Goal: Information Seeking & Learning: Learn about a topic

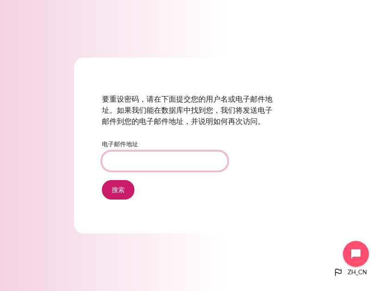
click at [181, 162] on input "电子邮件地址" at bounding box center [165, 160] width 126 height 19
type input "[EMAIL_ADDRESS][DOMAIN_NAME]"
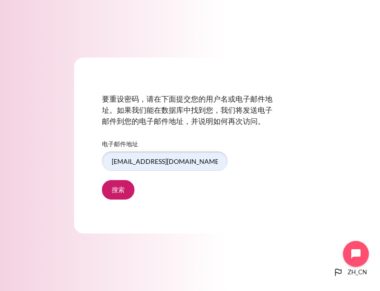
click at [127, 198] on input "搜索" at bounding box center [118, 189] width 32 height 19
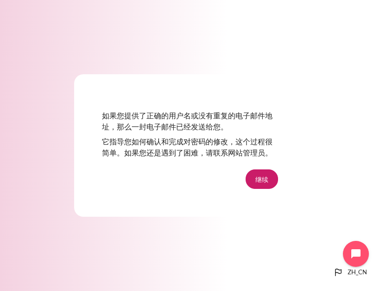
click at [272, 186] on button "继续" at bounding box center [262, 178] width 32 height 19
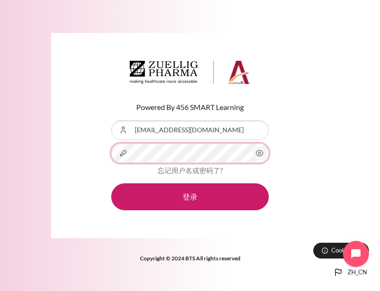
click at [190, 202] on button "登录" at bounding box center [190, 196] width 158 height 27
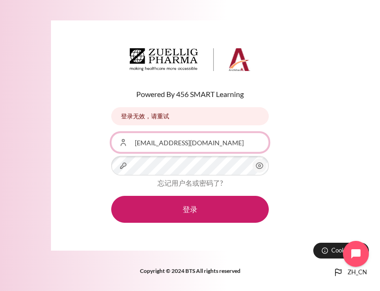
click at [242, 147] on input "[EMAIL_ADDRESS][DOMAIN_NAME]" at bounding box center [190, 142] width 158 height 19
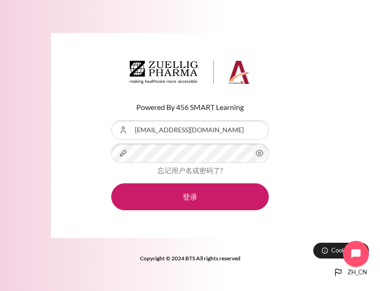
click at [264, 159] on icon "内容" at bounding box center [259, 152] width 11 height 11
click at [243, 204] on button "登录" at bounding box center [190, 196] width 158 height 27
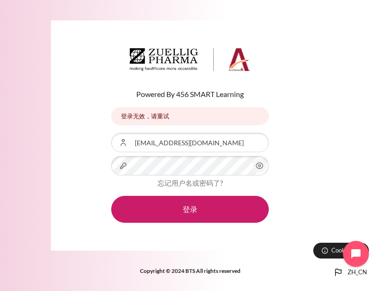
click at [262, 168] on icon "内容" at bounding box center [259, 165] width 11 height 11
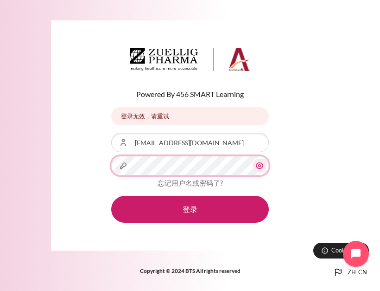
click at [190, 215] on button "登录" at bounding box center [190, 209] width 158 height 27
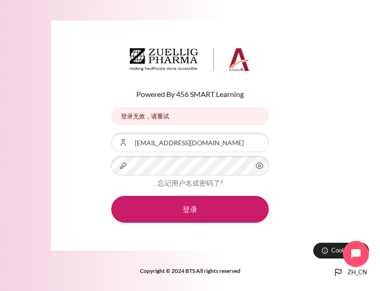
click at [208, 187] on link "忘记用户名或密码了?" at bounding box center [190, 183] width 65 height 8
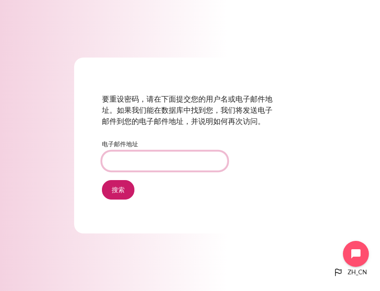
click at [196, 170] on input "电子邮件地址" at bounding box center [165, 160] width 126 height 19
type input "[EMAIL_ADDRESS][DOMAIN_NAME]"
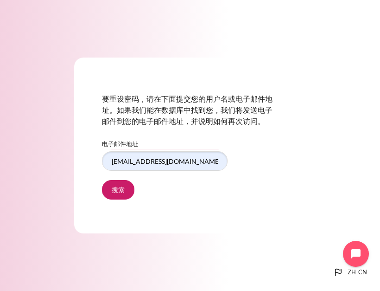
click at [124, 197] on input "搜索" at bounding box center [118, 189] width 32 height 19
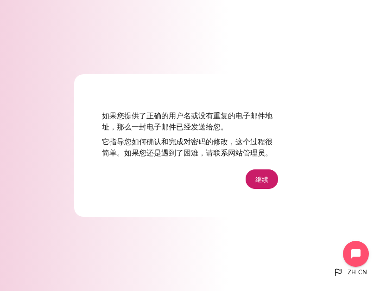
click at [265, 186] on button "继续" at bounding box center [262, 178] width 32 height 19
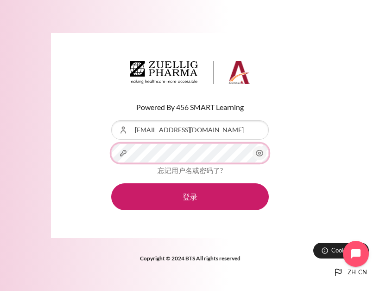
click at [190, 202] on button "登录" at bounding box center [190, 196] width 158 height 27
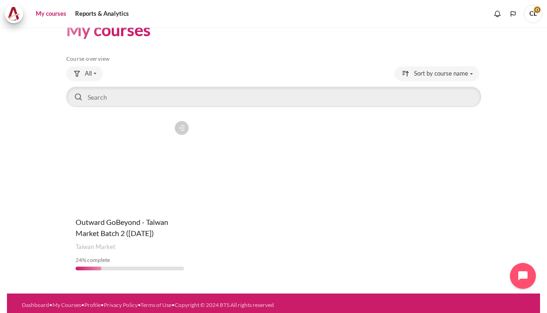
scroll to position [2, 0]
click at [176, 179] on figure "Content" at bounding box center [129, 162] width 127 height 93
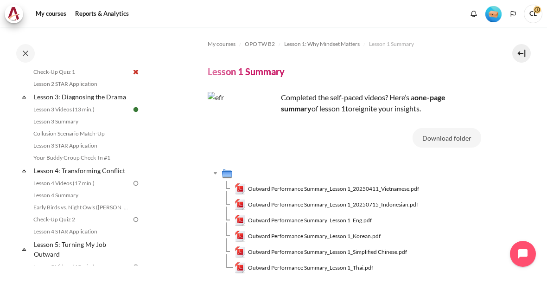
scroll to position [247, 0]
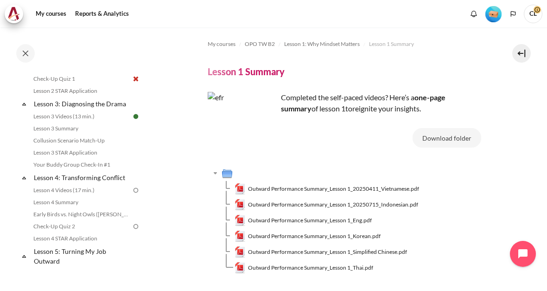
click at [134, 193] on img at bounding box center [136, 190] width 8 height 8
click at [88, 196] on link "Lesson 4 Videos (17 min.)" at bounding box center [81, 190] width 101 height 11
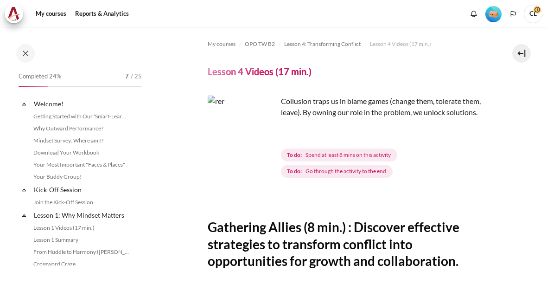
scroll to position [266, 0]
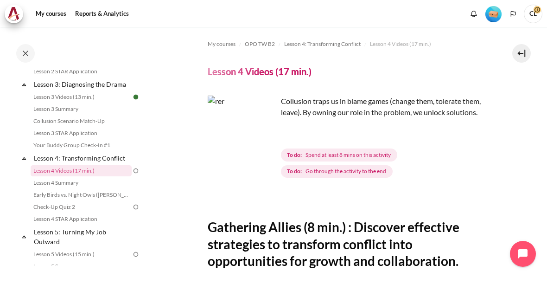
click at [385, 158] on span "Spend at least 8 mins on this activity" at bounding box center [348, 155] width 85 height 8
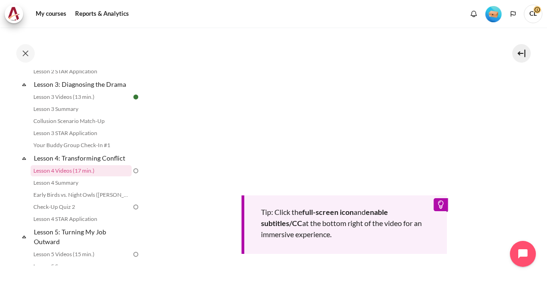
scroll to position [264, 0]
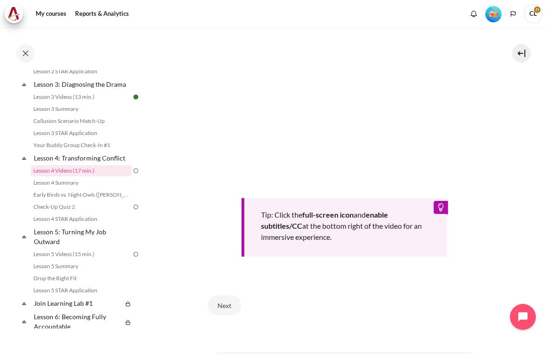
click at [79, 290] on html "Skip to main content Open course index Completed 24% 7 / 25 Expand Collapse" at bounding box center [273, 177] width 547 height 354
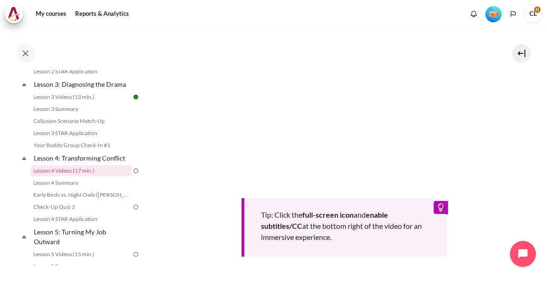
click at [512, 122] on section "My courses OPO TW B2 Lesson 4: Transforming Conflict Lesson 4 Videos (17 min.) …" at bounding box center [344, 71] width 392 height 614
click at [70, 188] on link "Lesson 4 Summary" at bounding box center [81, 182] width 101 height 11
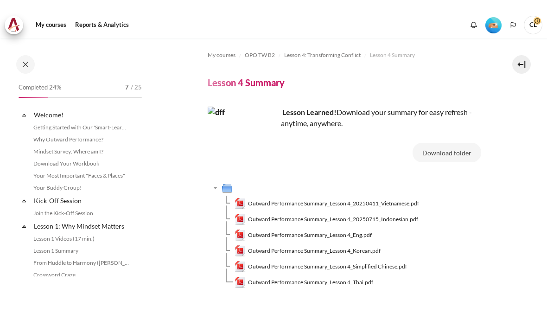
scroll to position [284, 0]
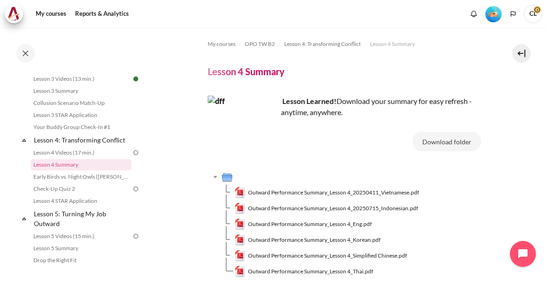
click at [407, 195] on span "Outward Performance Summary_Lesson 4_20250411_Vietnamese.pdf" at bounding box center [333, 192] width 171 height 8
click at [413, 211] on span "Outward Performance Summary_Lesson 4_20250715_Indonesian.pdf" at bounding box center [333, 208] width 170 height 8
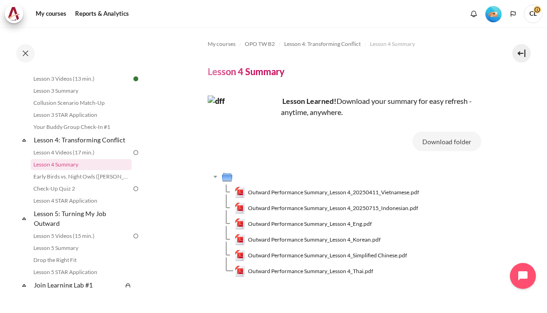
click at [400, 251] on span "Outward Performance Summary_Lesson 4_Simplified Chinese.pdf" at bounding box center [327, 255] width 159 height 8
click at [112, 179] on link "Early Birds vs. Night Owls ([PERSON_NAME]'s Story)" at bounding box center [81, 176] width 101 height 11
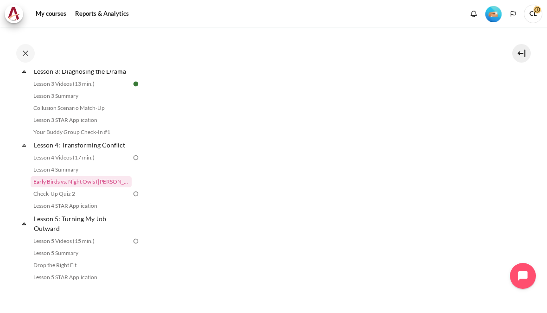
scroll to position [352, 0]
click at [504, 173] on section "My courses OPO TW B2 Lesson 4: Transforming Conflict Early Birds vs. Night Owls…" at bounding box center [344, 5] width 392 height 661
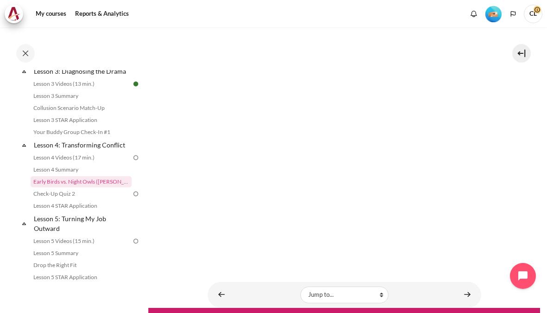
scroll to position [381, 0]
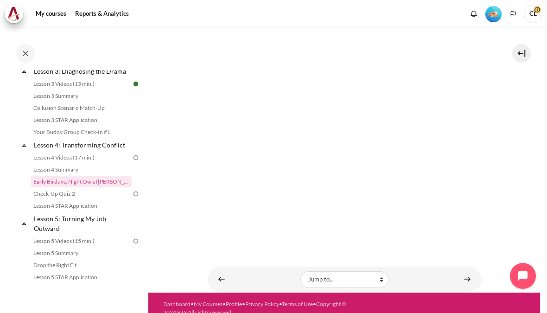
scroll to position [396, 0]
click at [96, 162] on link "Lesson 4 Videos (17 min.)" at bounding box center [81, 157] width 101 height 11
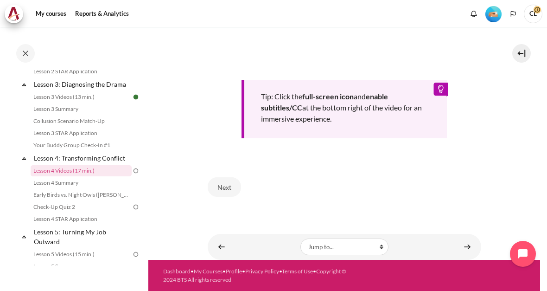
scroll to position [382, 0]
click at [234, 192] on button "Next" at bounding box center [224, 186] width 33 height 19
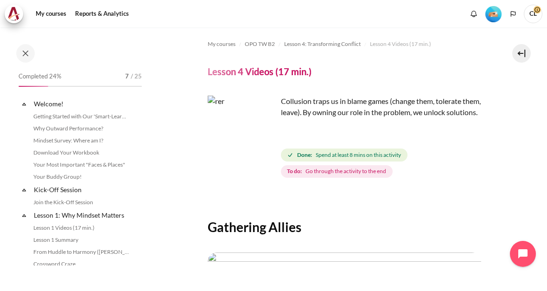
scroll to position [266, 0]
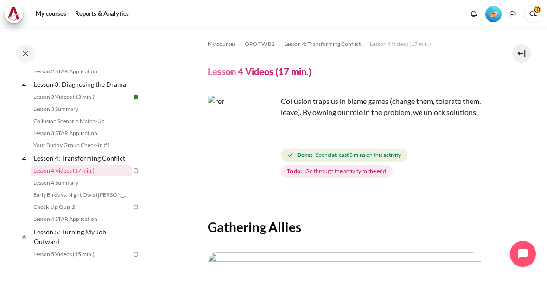
click at [269, 139] on img "Content" at bounding box center [243, 131] width 70 height 70
click at [269, 140] on img "Content" at bounding box center [243, 131] width 70 height 70
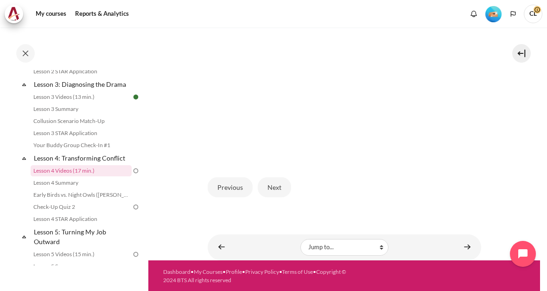
scroll to position [247, 0]
click at [102, 200] on link "Early Birds vs. Night Owls ([PERSON_NAME]'s Story)" at bounding box center [81, 194] width 101 height 11
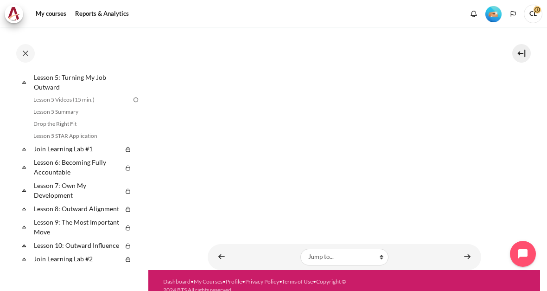
scroll to position [418, 0]
click at [470, 249] on link "Content" at bounding box center [467, 257] width 19 height 18
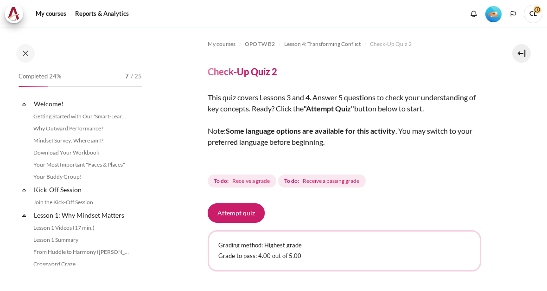
scroll to position [302, 0]
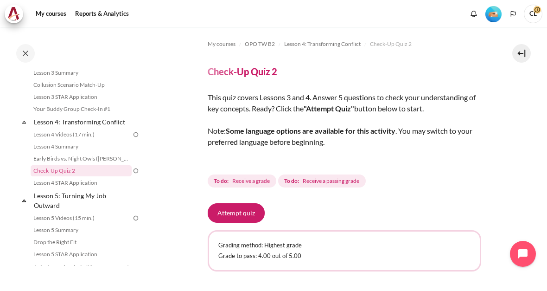
click at [243, 203] on button "Attempt quiz" at bounding box center [236, 212] width 57 height 19
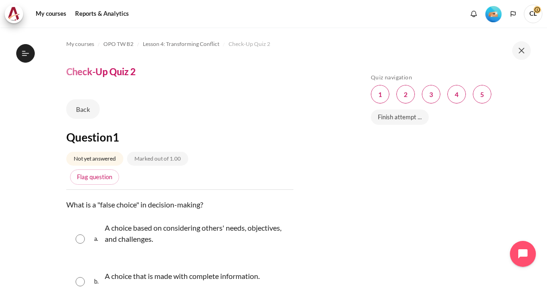
scroll to position [2, 0]
click at [88, 225] on div "a. A choice based on considering others' needs, objectives, and challenges." at bounding box center [179, 239] width 227 height 46
click at [77, 234] on input "Content" at bounding box center [80, 238] width 9 height 9
radio input "true"
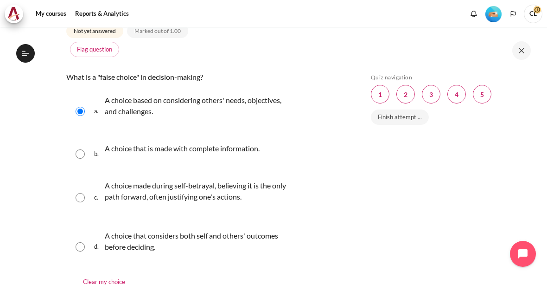
scroll to position [122, 0]
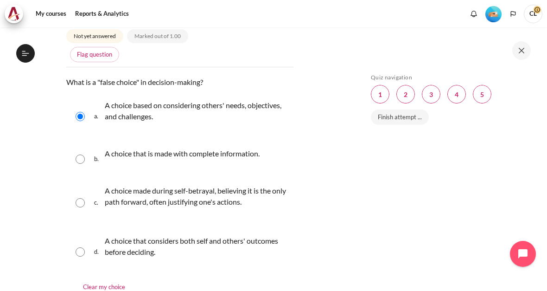
click at [84, 198] on input "Content" at bounding box center [80, 202] width 9 height 9
radio input "true"
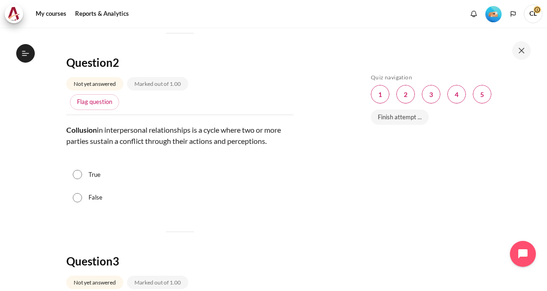
scroll to position [417, 0]
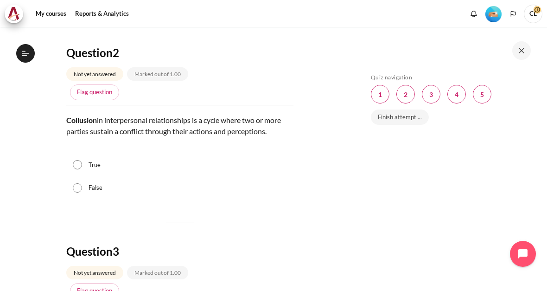
click at [89, 160] on label "True" at bounding box center [95, 164] width 12 height 9
click at [82, 160] on input "True" at bounding box center [77, 164] width 9 height 9
radio input "true"
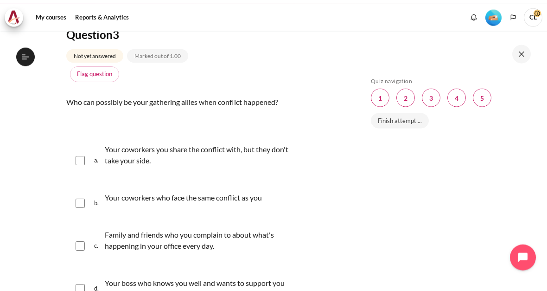
scroll to position [0, 0]
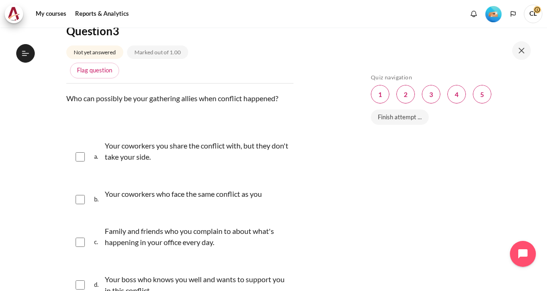
click at [535, 9] on span "CL" at bounding box center [533, 13] width 19 height 8
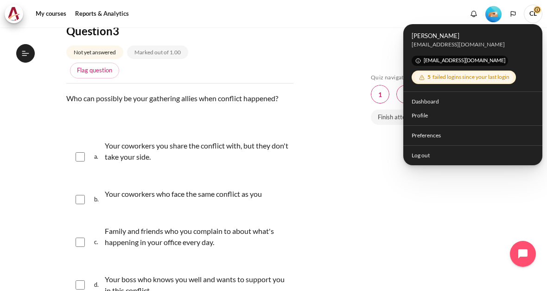
click at [440, 221] on div "Skip Quiz navigation Quiz navigation Question 1 This page Question 2 This page …" at bounding box center [448, 166] width 165 height 184
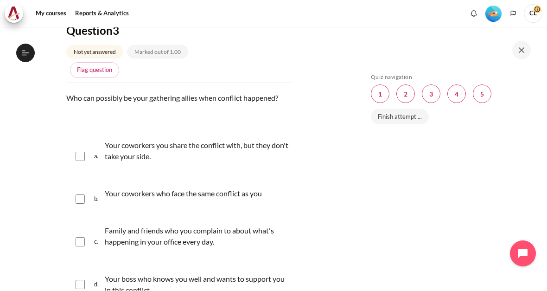
scroll to position [2, 0]
click at [83, 195] on input "Content" at bounding box center [80, 199] width 9 height 9
checkbox input "true"
click at [77, 280] on input "Content" at bounding box center [80, 284] width 9 height 9
checkbox input "true"
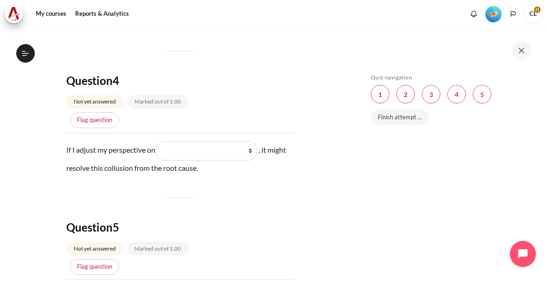
scroll to position [905, 0]
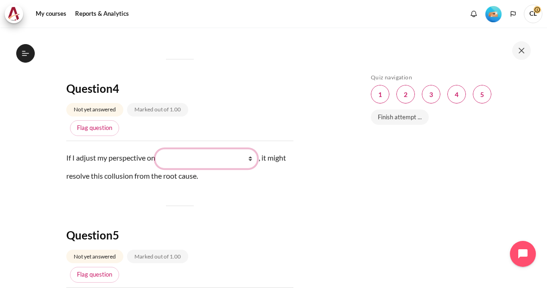
click at [247, 149] on select "What I see and feel about what they do (我看到什么) What they do (他们做了什么) What they …" at bounding box center [206, 158] width 102 height 19
select select "2"
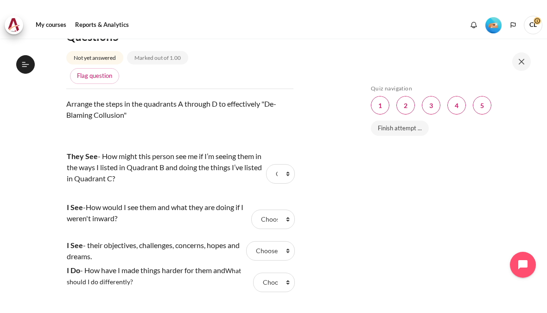
scroll to position [2, 0]
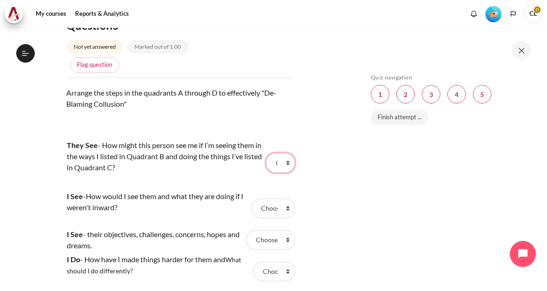
click at [294, 153] on select "Choose... D C B A" at bounding box center [280, 162] width 29 height 19
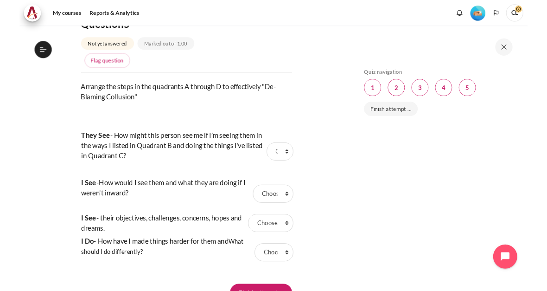
scroll to position [0, 0]
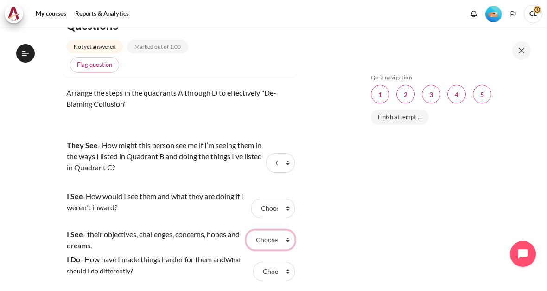
click at [290, 230] on select "Choose... D C B A" at bounding box center [270, 239] width 49 height 19
select select "4"
click at [290, 265] on select "Choose... D C B A" at bounding box center [274, 271] width 42 height 19
select select "4"
click at [287, 231] on select "Choose... D C B A" at bounding box center [270, 239] width 49 height 19
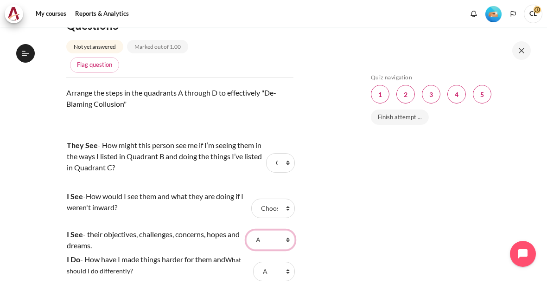
select select "3"
click at [284, 198] on select "Choose... D C B A" at bounding box center [273, 207] width 44 height 19
click at [290, 157] on select "Choose... D C B A" at bounding box center [280, 162] width 29 height 19
select select "3"
click at [291, 231] on select "Choose... D C B A" at bounding box center [270, 239] width 49 height 19
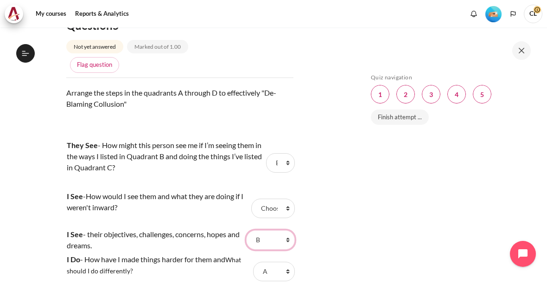
select select "4"
click at [289, 199] on select "Choose... D C B A" at bounding box center [273, 207] width 44 height 19
select select "3"
click at [290, 153] on select "Choose... D C B A" at bounding box center [280, 162] width 29 height 19
select select "2"
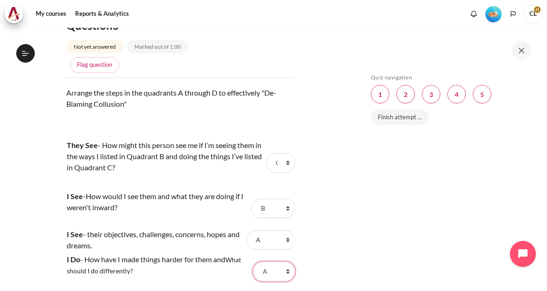
click at [284, 262] on select "Choose... D C B A" at bounding box center [274, 271] width 42 height 19
select select "1"
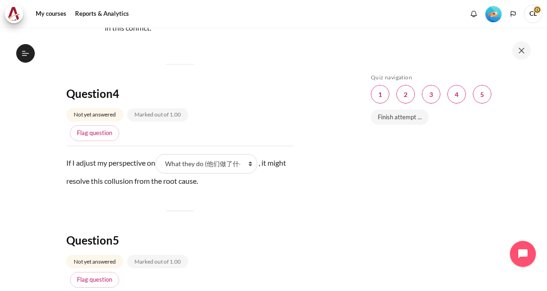
scroll to position [901, 0]
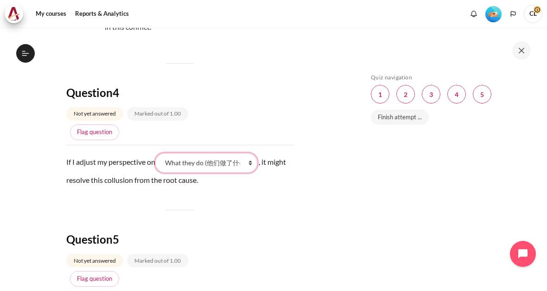
click at [247, 154] on select "What I see and feel about what they do (我看到什么) What they do (他们做了什么) What they …" at bounding box center [206, 162] width 102 height 19
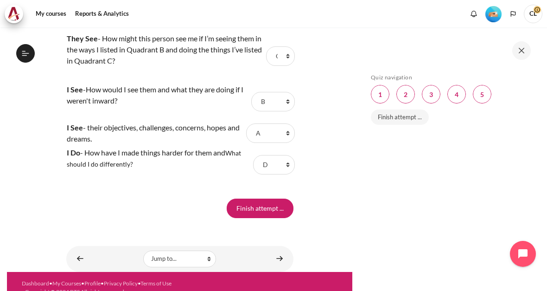
scroll to position [1221, 0]
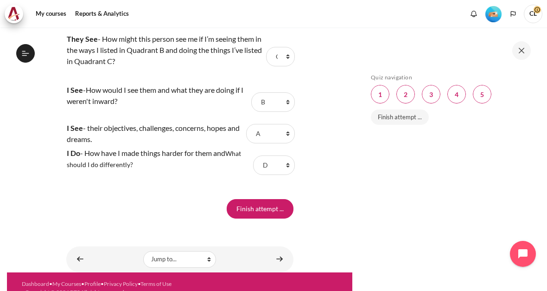
click at [277, 199] on input "Finish attempt ..." at bounding box center [260, 208] width 67 height 19
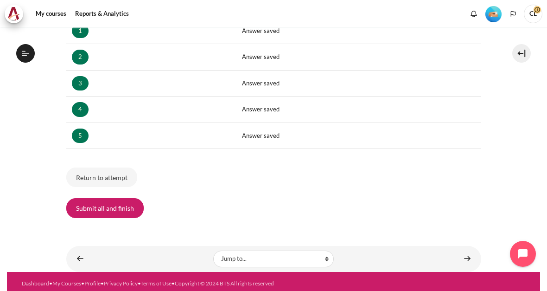
scroll to position [183, 0]
click at [131, 198] on button "Submit all and finish" at bounding box center [104, 207] width 77 height 19
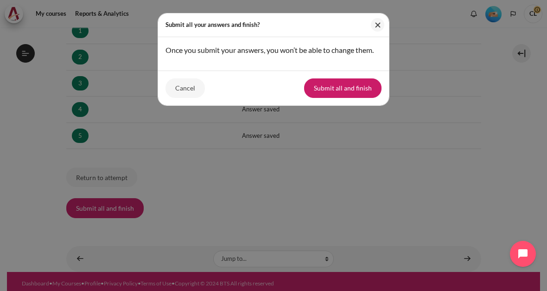
click at [364, 87] on button "Submit all and finish" at bounding box center [342, 87] width 77 height 19
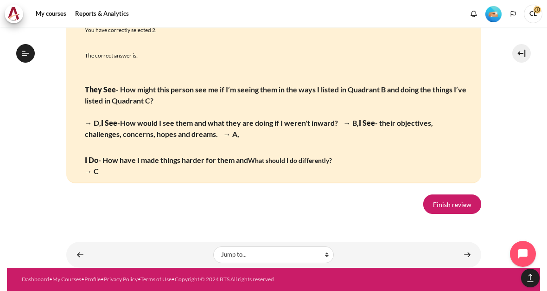
scroll to position [1887, 0]
click at [452, 201] on link "Finish review" at bounding box center [452, 203] width 58 height 19
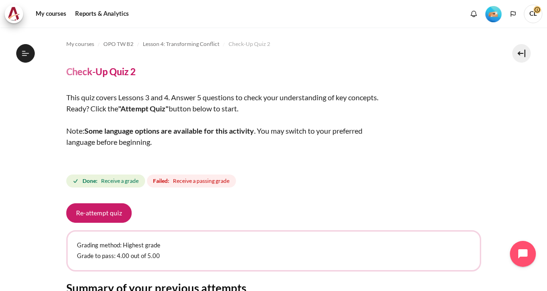
click at [26, 55] on icon at bounding box center [24, 55] width 5 height 0
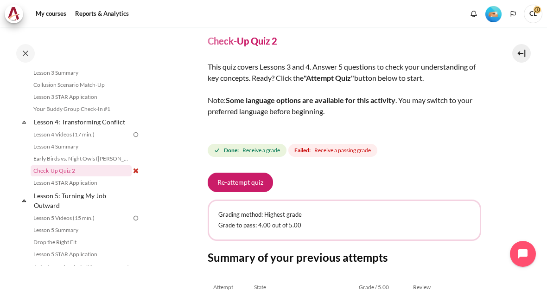
scroll to position [32, 0]
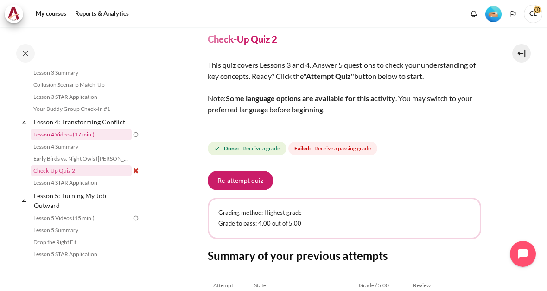
click at [98, 140] on link "Lesson 4 Videos (17 min.)" at bounding box center [81, 134] width 101 height 11
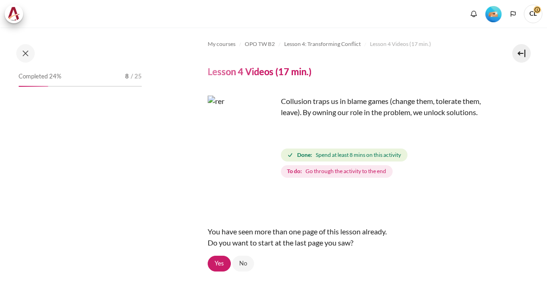
scroll to position [266, 0]
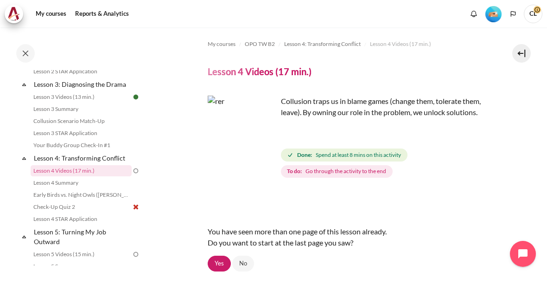
click at [223, 268] on link "Yes" at bounding box center [219, 263] width 23 height 16
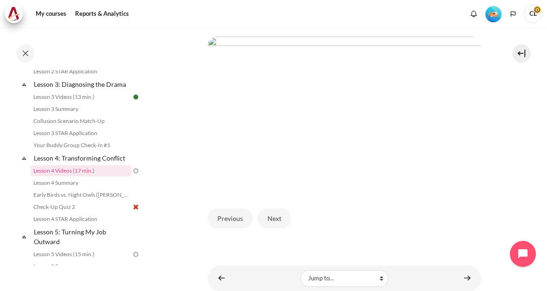
scroll to position [212, 0]
click at [279, 224] on button "Next" at bounding box center [274, 220] width 33 height 19
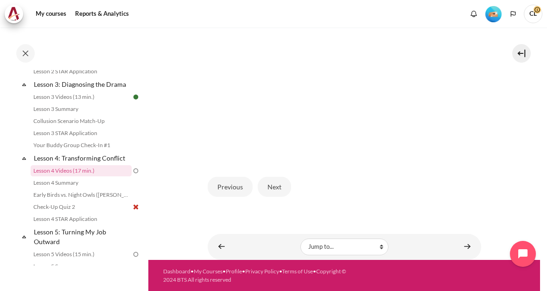
scroll to position [247, 0]
click at [285, 192] on button "Next" at bounding box center [274, 186] width 33 height 19
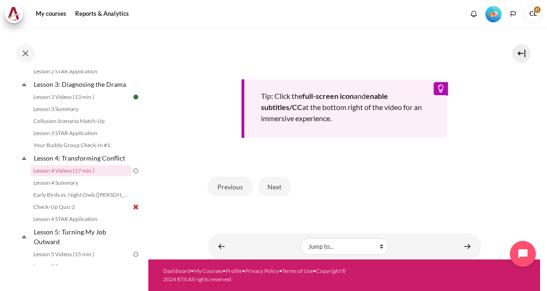
scroll to position [393, 0]
click at [282, 178] on button "Next" at bounding box center [274, 186] width 33 height 19
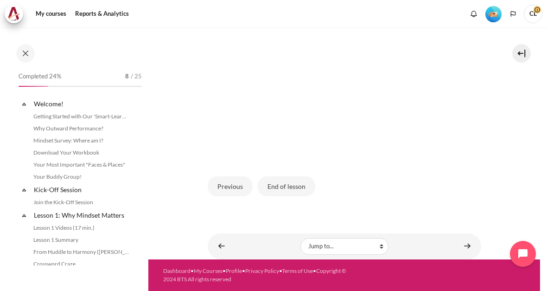
scroll to position [272, 0]
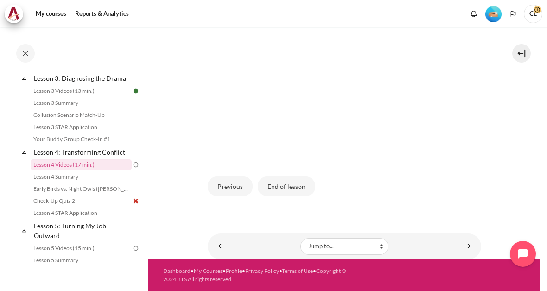
click at [302, 189] on button "End of lesson" at bounding box center [286, 185] width 57 height 19
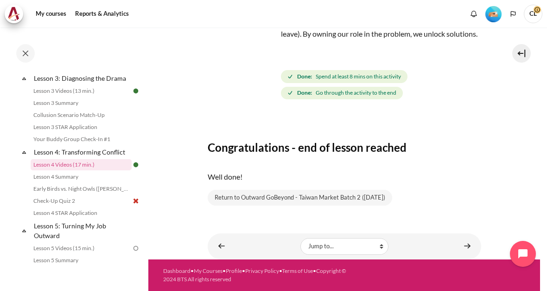
scroll to position [89, 0]
click at [131, 206] on link "Check-Up Quiz 2" at bounding box center [81, 200] width 101 height 11
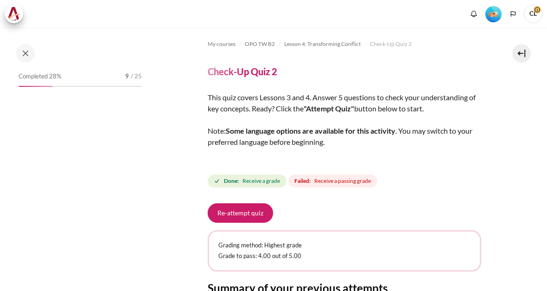
scroll to position [308, 0]
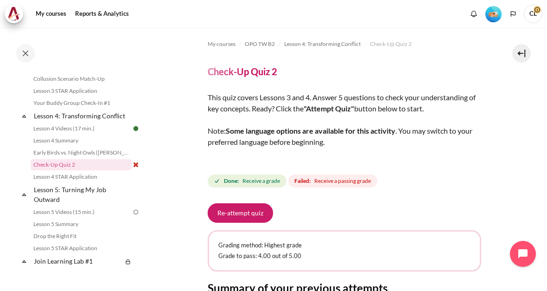
click at [343, 182] on span "Receive a passing grade" at bounding box center [342, 181] width 57 height 8
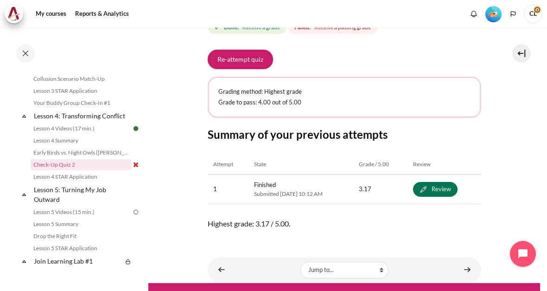
scroll to position [153, 0]
click at [89, 217] on link "Lesson 5 Videos (15 min.)" at bounding box center [81, 211] width 101 height 11
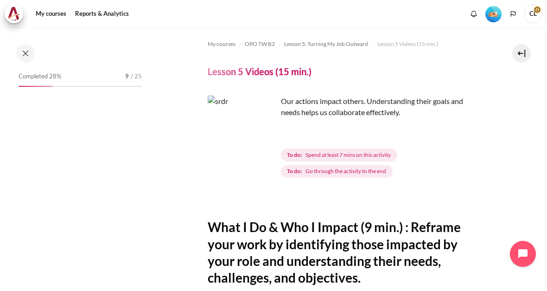
scroll to position [356, 0]
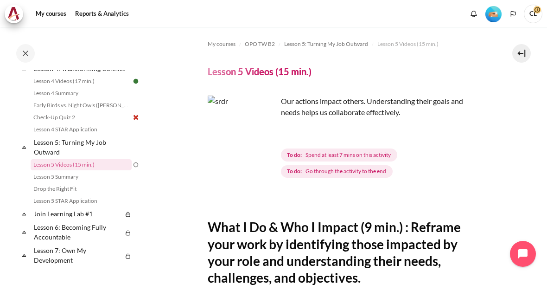
click at [263, 152] on img "Content" at bounding box center [243, 131] width 70 height 70
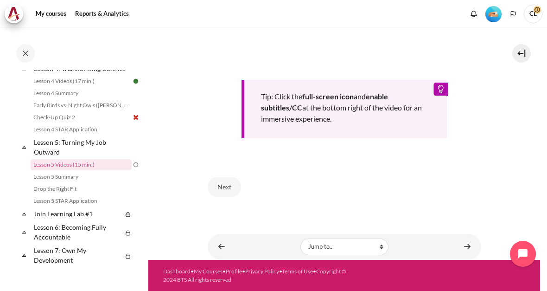
scroll to position [399, 0]
click at [239, 189] on button "Next" at bounding box center [224, 187] width 33 height 19
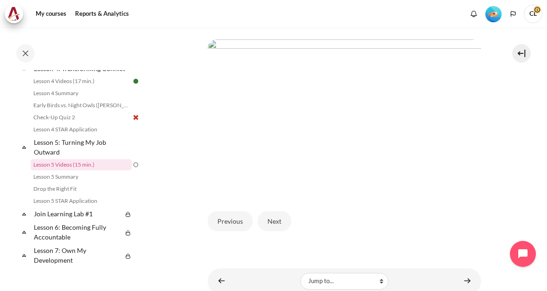
scroll to position [210, 0]
click at [282, 221] on button "Next" at bounding box center [274, 223] width 33 height 19
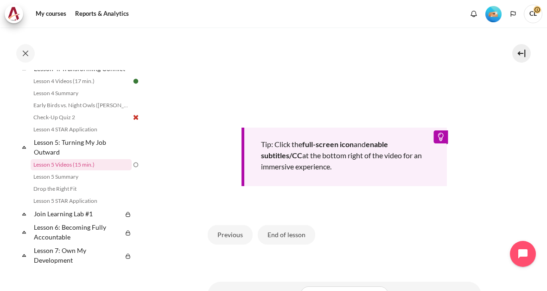
scroll to position [304, 0]
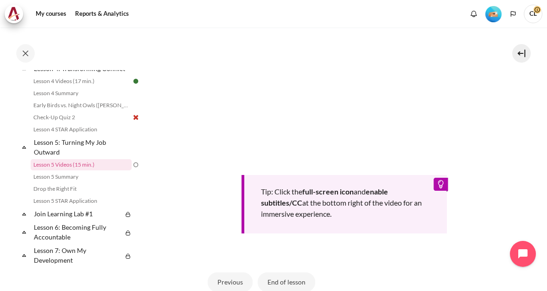
click at [497, 105] on section "My courses OPO TW B2 Lesson 5: Turning My Job Outward Lesson 5 Videos (15 min.)…" at bounding box center [344, 39] width 392 height 632
click at [509, 133] on section "My courses OPO TW B2 Lesson 5: Turning My Job Outward Lesson 5 Videos (15 min.)…" at bounding box center [344, 39] width 392 height 632
click at [300, 282] on button "End of lesson" at bounding box center [286, 281] width 57 height 19
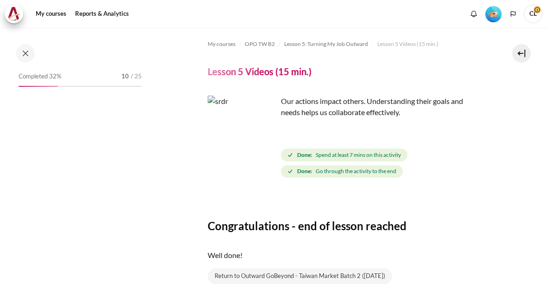
scroll to position [356, 0]
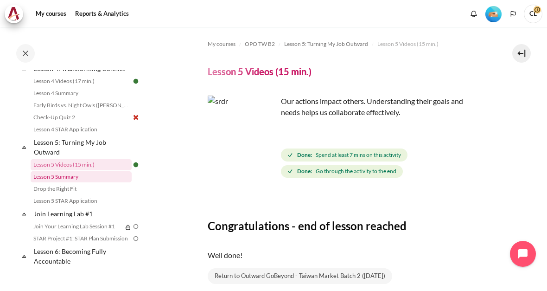
click at [76, 182] on link "Lesson 5 Summary" at bounding box center [81, 176] width 101 height 11
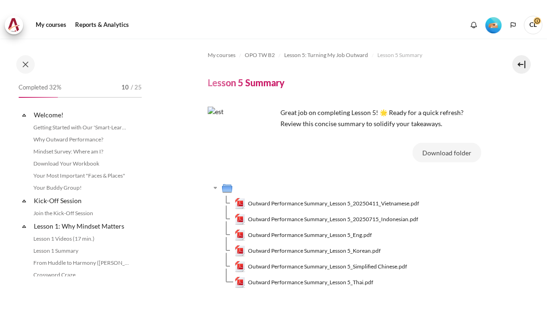
scroll to position [368, 0]
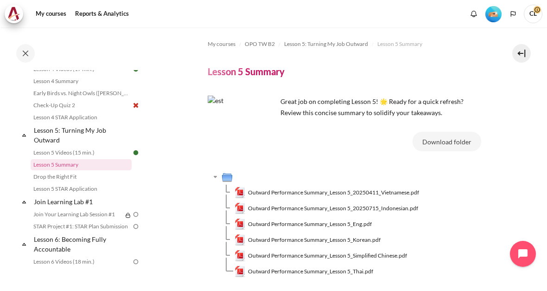
click at [397, 256] on span "Outward Performance Summary_Lesson 5_Simplified Chinese.pdf" at bounding box center [327, 255] width 159 height 8
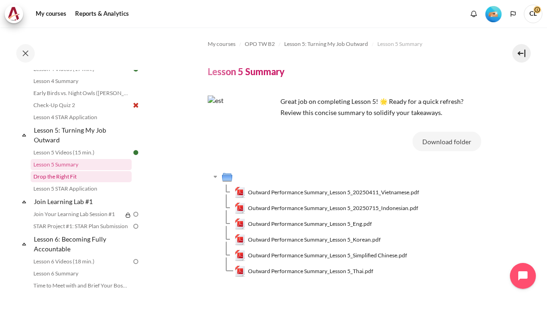
click at [73, 182] on link "Drop the Right Fit" at bounding box center [81, 176] width 101 height 11
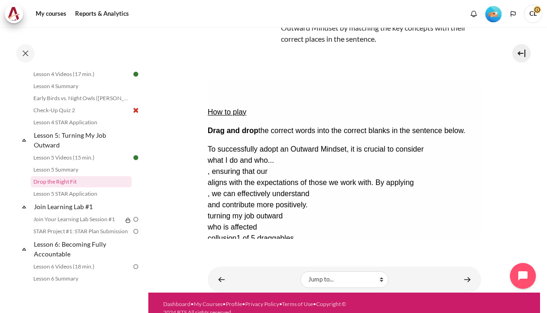
scroll to position [2, 0]
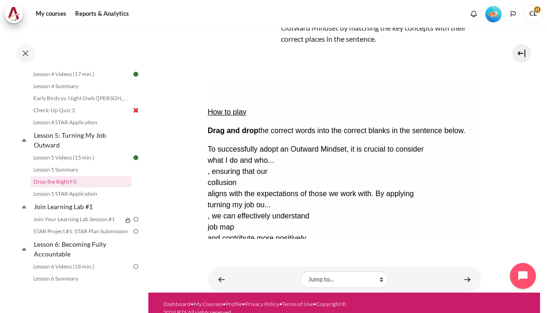
click at [232, 256] on button "Check Check the answers. The responses will be marked as correct, incorrect, or…" at bounding box center [219, 261] width 25 height 10
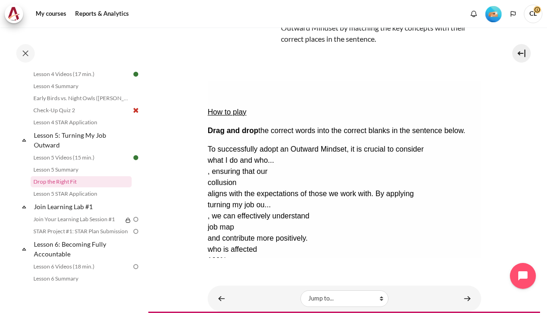
click at [275, 284] on button "Retry Retry the task. Reset all responses and start the task over again." at bounding box center [264, 289] width 22 height 10
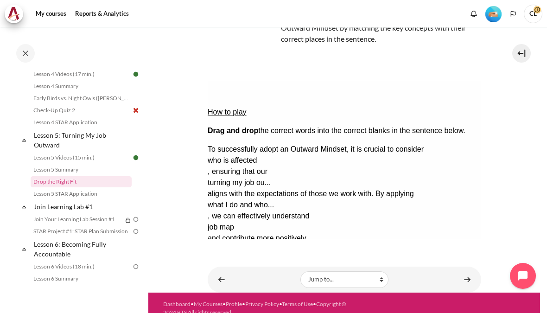
click at [232, 256] on button "Check Check the answers. The responses will be marked as correct, incorrect, or…" at bounding box center [219, 261] width 25 height 10
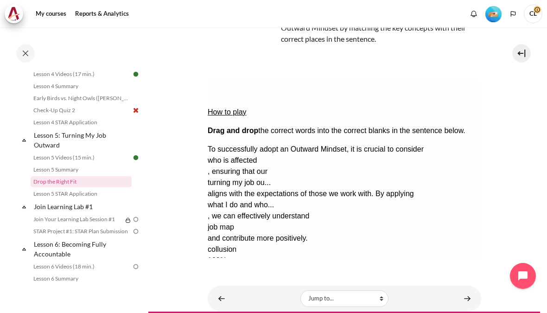
click at [275, 284] on button "Retry Retry the task. Reset all responses and start the task over again." at bounding box center [264, 289] width 22 height 10
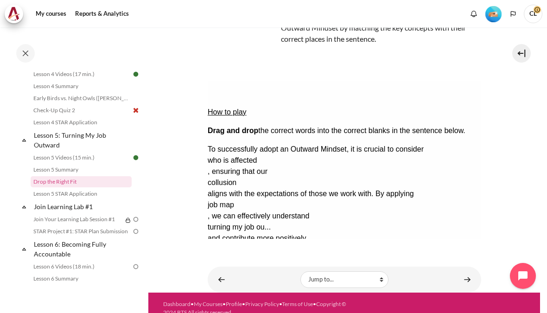
click at [232, 256] on button "Check Check the answers. The responses will be marked as correct, incorrect, or…" at bounding box center [219, 261] width 25 height 10
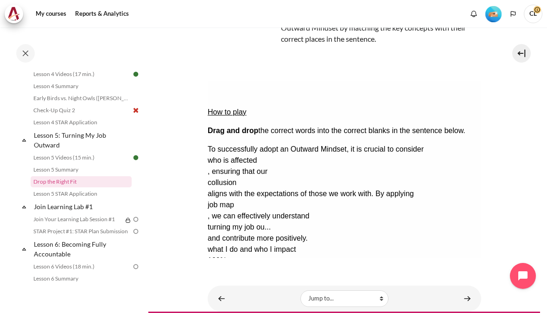
click at [275, 284] on button "Retry Retry the task. Reset all responses and start the task over again." at bounding box center [264, 289] width 22 height 10
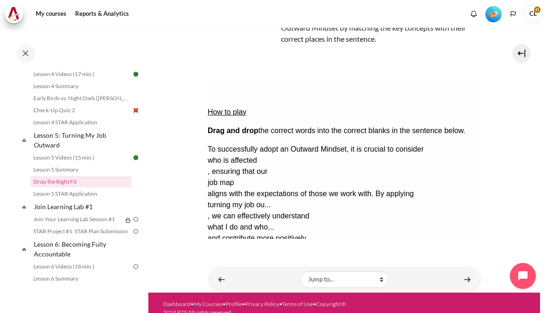
click at [232, 256] on button "Check Check the answers. The responses will be marked as correct, incorrect, or…" at bounding box center [219, 261] width 25 height 10
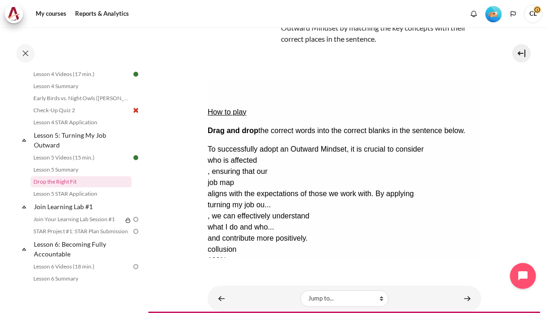
click at [275, 284] on button "Retry Retry the task. Reset all responses and start the task over again." at bounding box center [264, 289] width 22 height 10
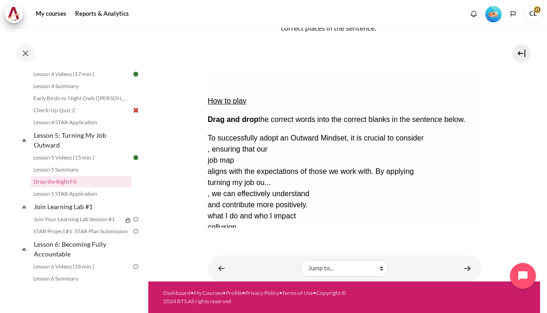
scroll to position [84, 0]
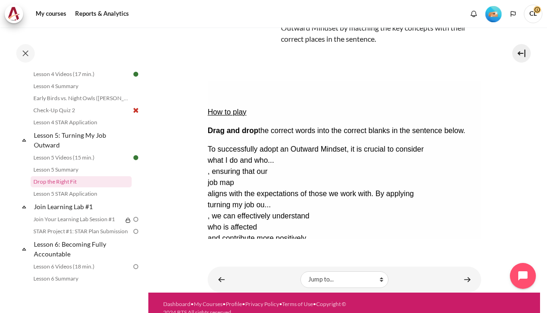
click at [244, 236] on div "How to play Drag and drop the correct words into the correct blanks in the sent…" at bounding box center [344, 173] width 274 height 185
click at [232, 256] on button "Check Check the answers. The responses will be marked as correct, incorrect, or…" at bounding box center [219, 261] width 25 height 10
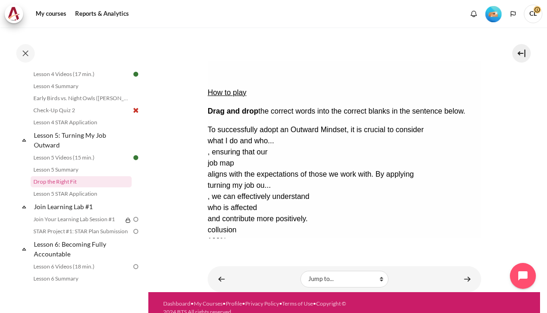
scroll to position [103, 0]
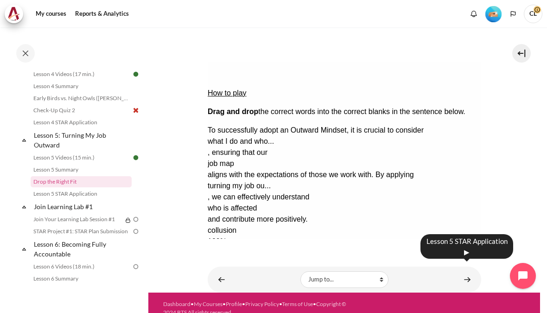
click at [466, 270] on link "Content" at bounding box center [467, 279] width 19 height 18
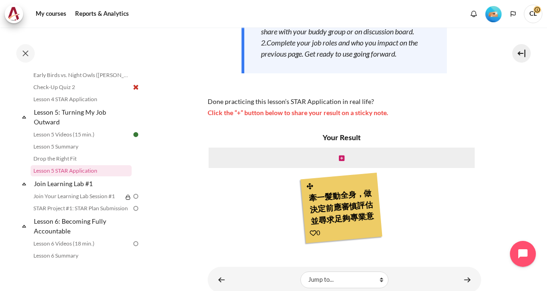
scroll to position [198, 0]
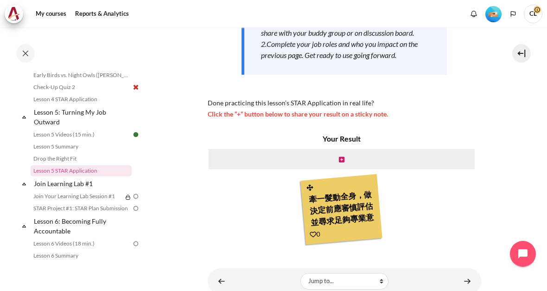
click at [343, 156] on icon "Content" at bounding box center [342, 159] width 6 height 6
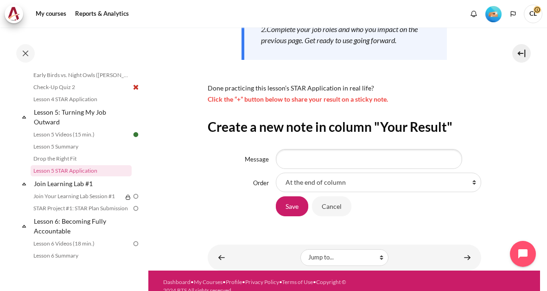
scroll to position [213, 0]
click at [402, 149] on input "Message" at bounding box center [369, 158] width 186 height 19
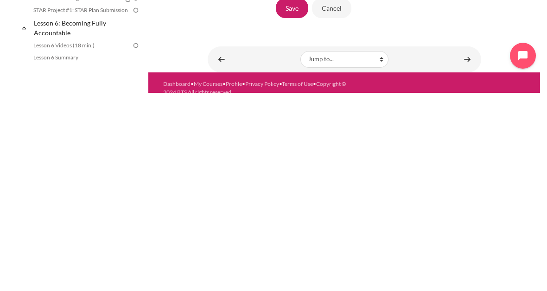
scroll to position [2, 0]
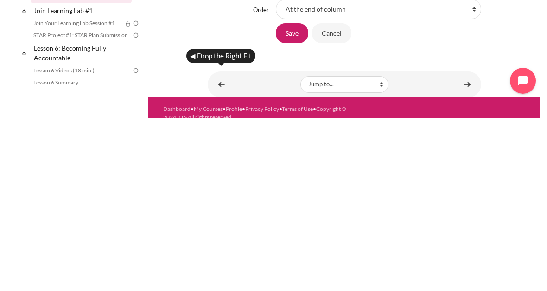
click at [221, 248] on link "Content" at bounding box center [221, 257] width 19 height 18
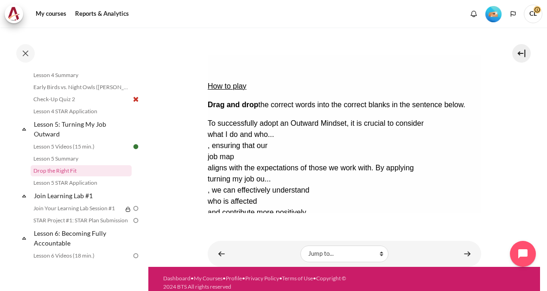
scroll to position [107, 0]
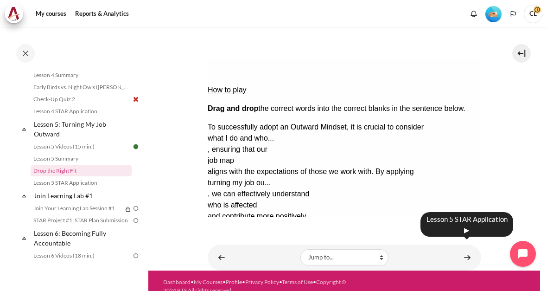
click at [476, 249] on link "Content" at bounding box center [467, 257] width 19 height 18
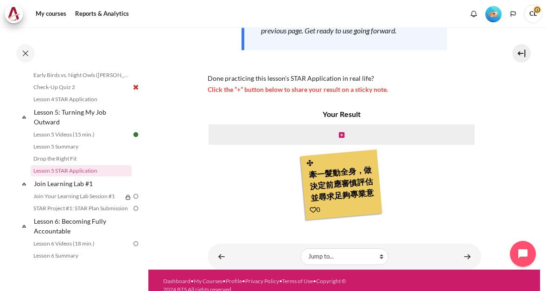
scroll to position [222, 0]
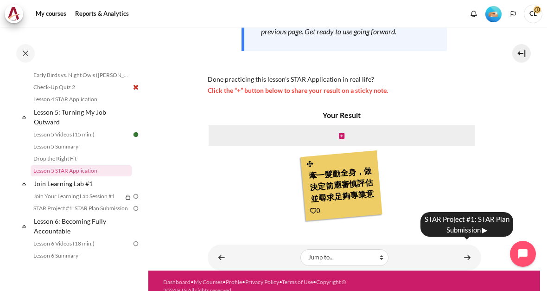
click at [467, 254] on link "Content" at bounding box center [467, 257] width 19 height 18
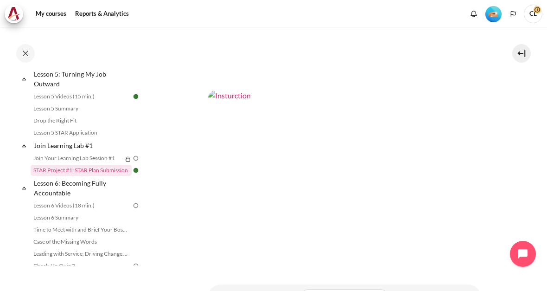
scroll to position [271, 0]
click at [107, 168] on link "STAR Project #1: STAR Plan Submission" at bounding box center [81, 170] width 101 height 11
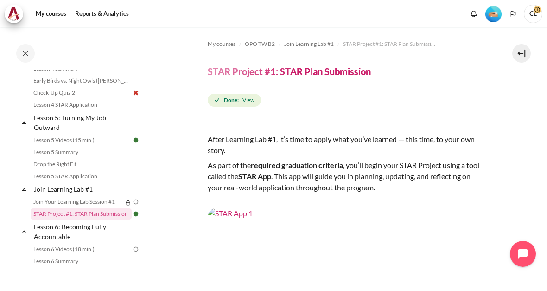
scroll to position [381, 0]
click at [101, 179] on link "Lesson 5 STAR Application" at bounding box center [81, 175] width 101 height 11
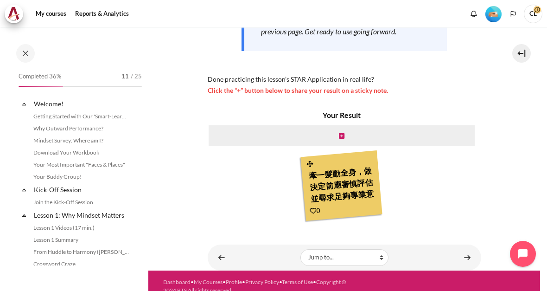
scroll to position [386, 0]
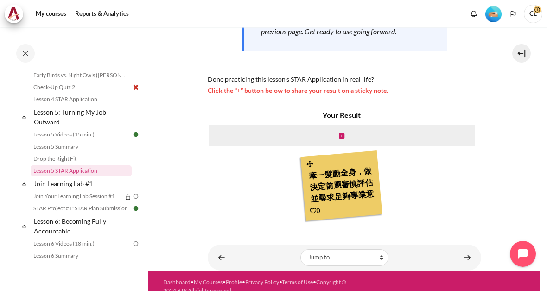
click at [346, 124] on div "Content" at bounding box center [342, 135] width 268 height 22
click at [343, 133] on icon "Content" at bounding box center [342, 136] width 6 height 6
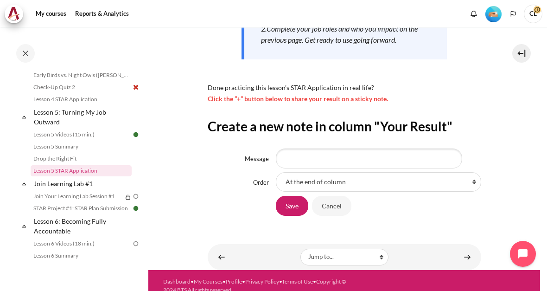
scroll to position [213, 0]
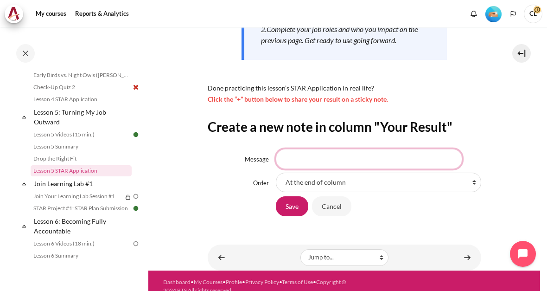
click at [426, 149] on input "Message" at bounding box center [369, 158] width 186 height 19
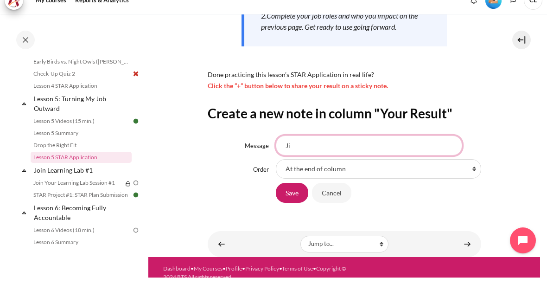
type input "J"
type input "ㄨ"
type input "多花時間在計劃前的溝通, 可以增加後面工作時更多的理解"
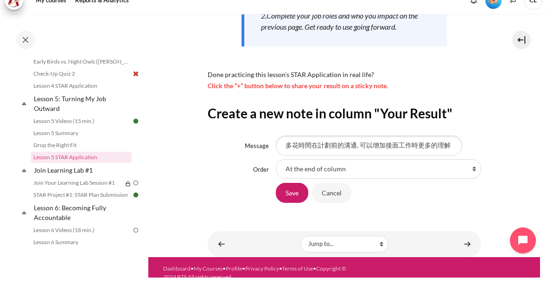
click at [304, 196] on input "Save" at bounding box center [292, 205] width 32 height 19
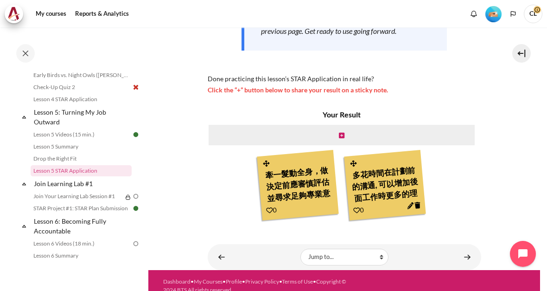
scroll to position [222, 0]
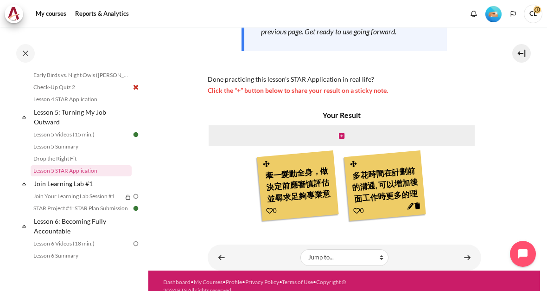
click at [277, 205] on div "0" at bounding box center [271, 210] width 11 height 11
click at [282, 193] on div "牽一髮動全身，做決定前應審慎評估並尋求足夠專業意見，不能一意孤行" at bounding box center [297, 184] width 70 height 44
click at [298, 200] on div "Content" at bounding box center [300, 208] width 68 height 16
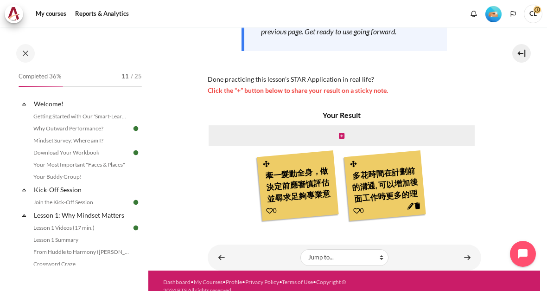
scroll to position [0, 0]
click at [93, 155] on link "Download Your Workbook" at bounding box center [81, 152] width 101 height 11
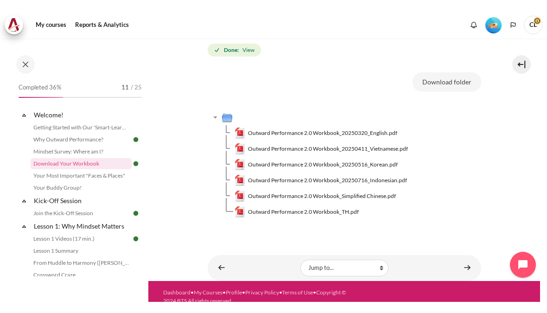
scroll to position [149, 0]
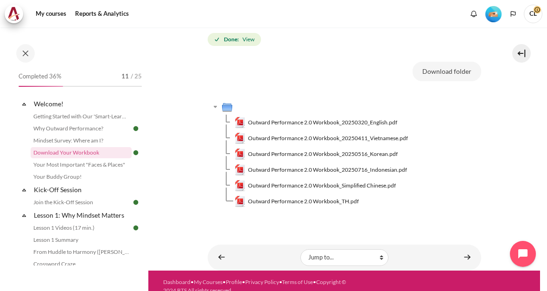
click at [385, 181] on span "Outward Performance 2.0 Workbook_Simplified Chinese.pdf" at bounding box center [322, 185] width 148 height 8
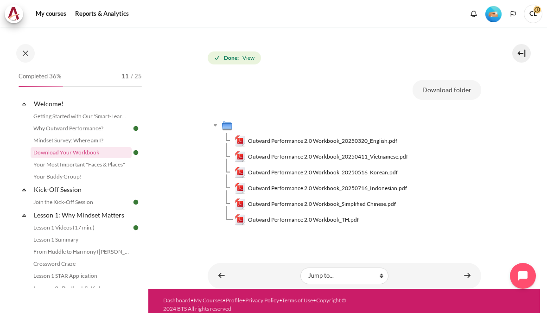
scroll to position [127, 0]
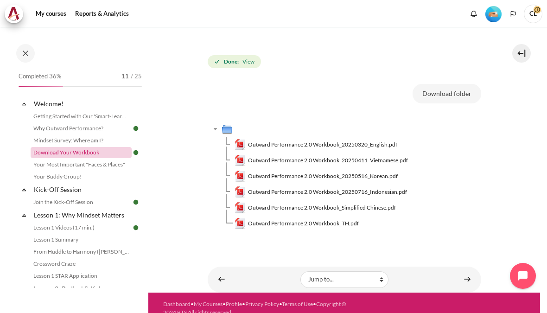
click at [115, 154] on link "Download Your Workbook" at bounding box center [81, 152] width 101 height 11
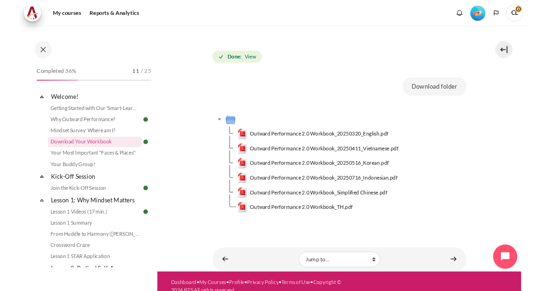
scroll to position [127, 0]
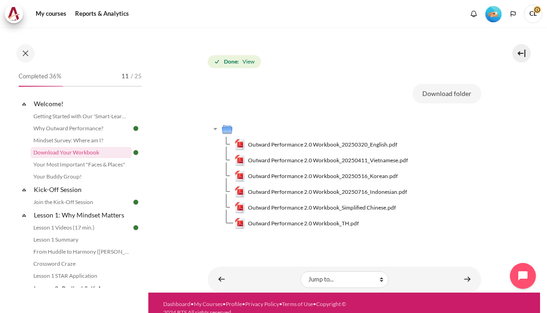
click at [393, 204] on span "Outward Performance 2.0 Workbook_Simplified Chinese.pdf" at bounding box center [322, 208] width 148 height 8
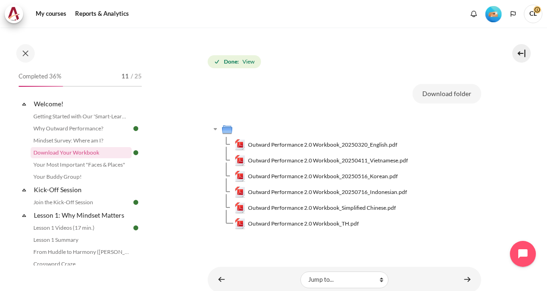
click at [452, 87] on button "Download folder" at bounding box center [447, 93] width 69 height 19
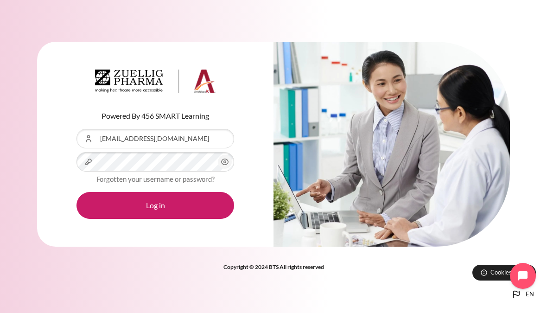
click at [191, 210] on button "Log in" at bounding box center [156, 205] width 158 height 27
